Goal: Information Seeking & Learning: Learn about a topic

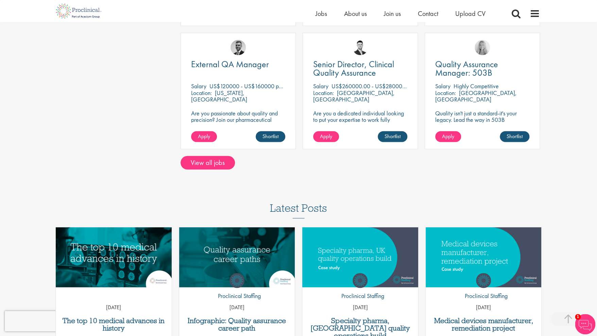
scroll to position [543, 0]
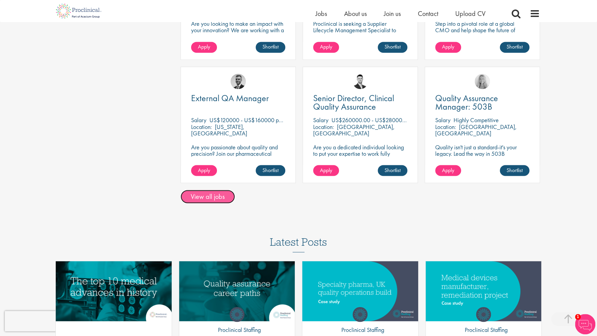
click at [208, 190] on link "View all jobs" at bounding box center [207, 197] width 54 height 14
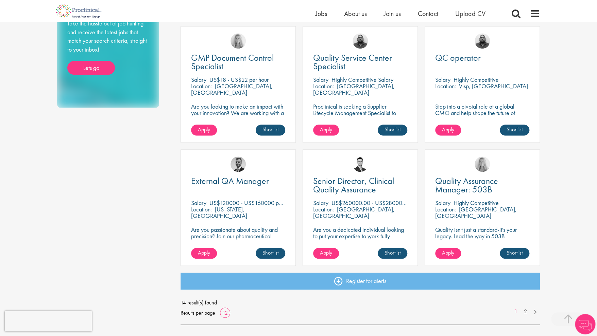
scroll to position [510, 0]
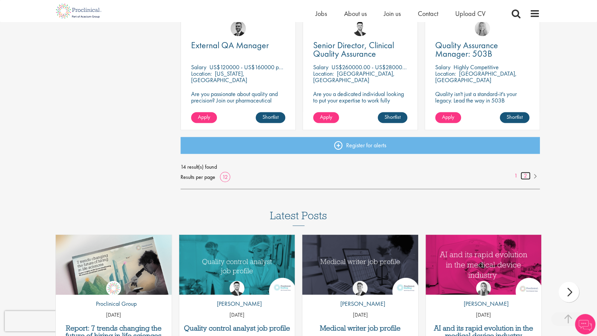
click at [522, 176] on link "2" at bounding box center [525, 176] width 10 height 8
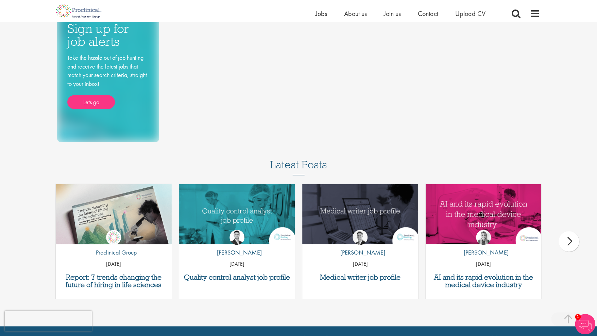
scroll to position [429, 0]
